Goal: Navigation & Orientation: Find specific page/section

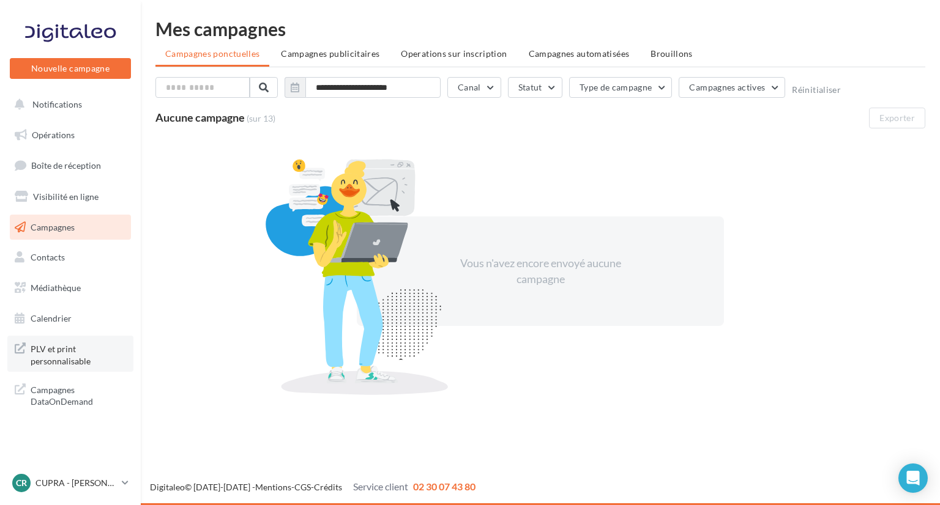
click at [89, 354] on span "PLV et print personnalisable" at bounding box center [78, 354] width 95 height 26
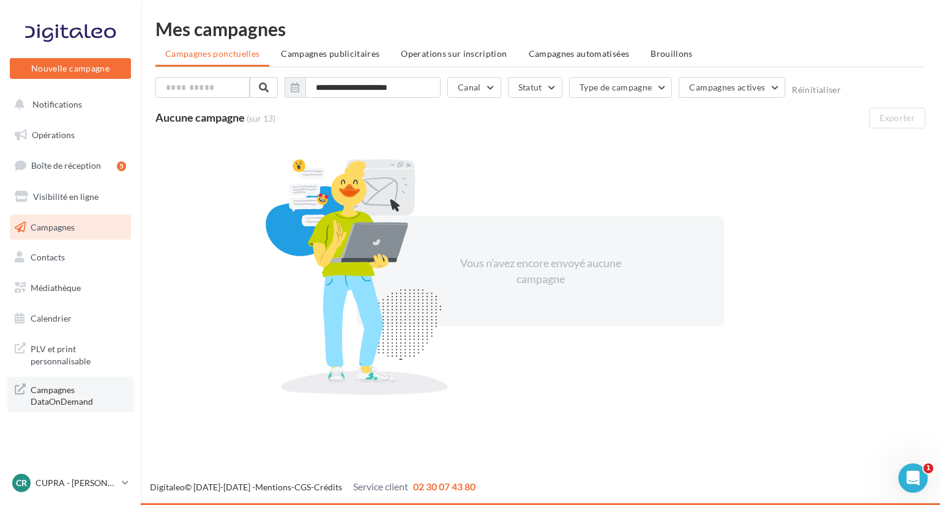
click at [72, 384] on span "Campagnes DataOnDemand" at bounding box center [78, 395] width 95 height 26
click at [69, 289] on span "Médiathèque" at bounding box center [56, 288] width 50 height 10
